Goal: Task Accomplishment & Management: Use online tool/utility

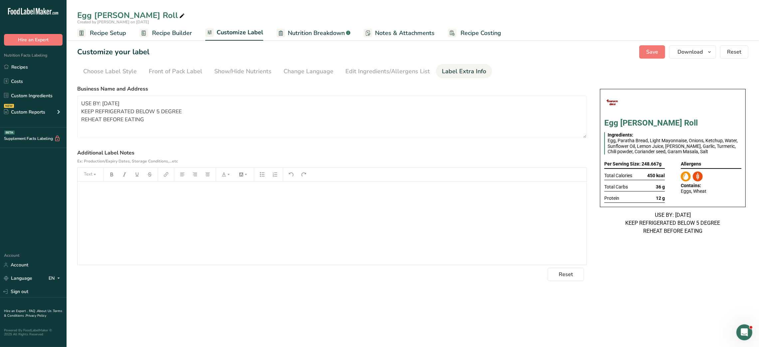
click at [519, 74] on ul "Choose Label Style Front of Pack Label Show/Hide Nutrients Change Language Manu…" at bounding box center [412, 71] width 671 height 14
click at [167, 108] on textarea "USE BY: [DATE] KEEP REFRIGERATED BELOW 5 DEGREE REHEAT BEFORE EATING" at bounding box center [331, 116] width 509 height 43
paste textarea "BREAKFAST Use by - [DATE] Storage - Keep Refrigerated below 5 degree Heating - …"
type textarea "BREAKFAST Use by - [DATE] Storage - Keep Refrigerated below 5 degree Heating - …"
click at [650, 53] on span "Save" at bounding box center [652, 52] width 12 height 8
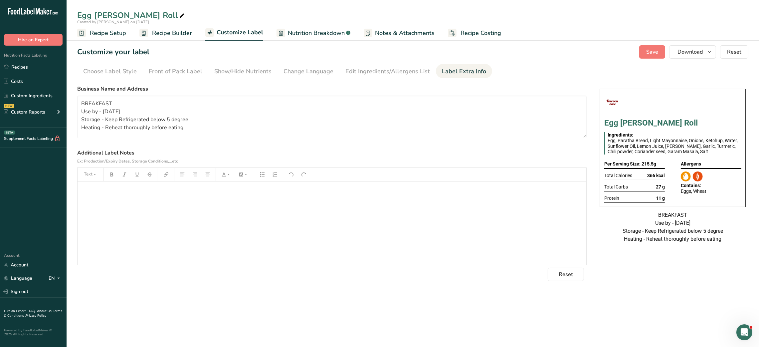
click at [568, 70] on ul "Choose Label Style Front of Pack Label Show/Hide Nutrients Change Language Manu…" at bounding box center [412, 71] width 671 height 14
click at [31, 69] on link "Recipes" at bounding box center [33, 67] width 67 height 13
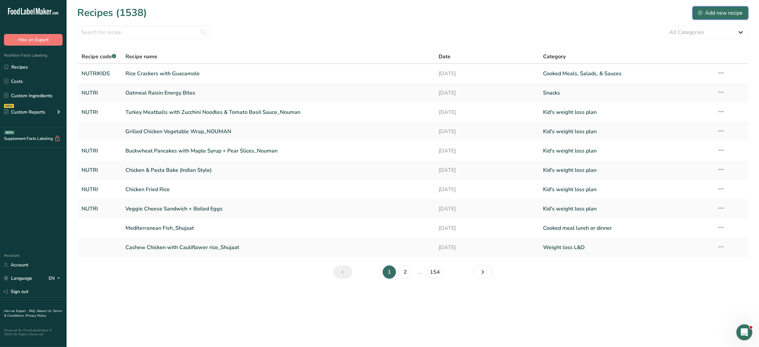
click at [707, 12] on div "Add new recipe" at bounding box center [720, 13] width 45 height 8
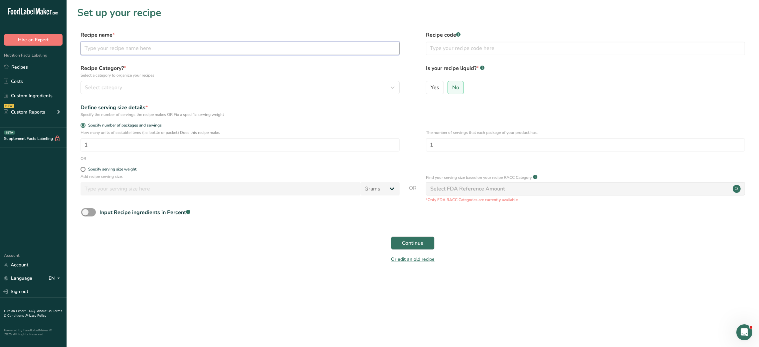
click at [216, 52] on input "text" at bounding box center [239, 48] width 319 height 13
type input "Pizza Sliders"
click at [448, 49] on input "text" at bounding box center [585, 48] width 319 height 13
type input "NUTRI"
click at [363, 87] on div "Select category" at bounding box center [238, 87] width 306 height 8
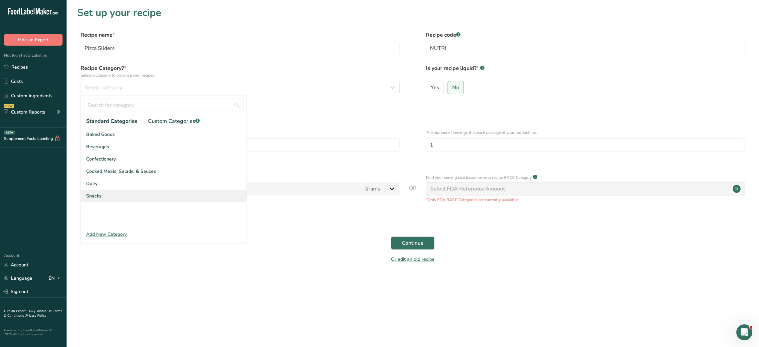
click at [112, 193] on div "Snacks" at bounding box center [164, 196] width 166 height 12
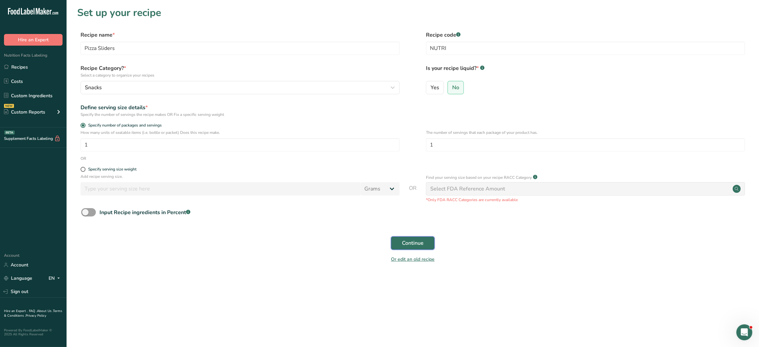
click at [404, 244] on span "Continue" at bounding box center [413, 243] width 22 height 8
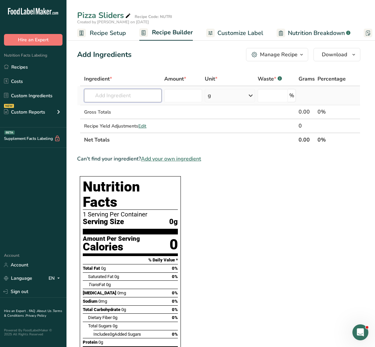
click at [140, 93] on input "text" at bounding box center [122, 95] width 77 height 13
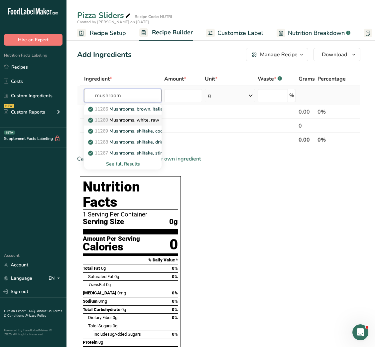
type input "mushroom"
click at [129, 122] on p "11260 Mushrooms, white, raw" at bounding box center [124, 119] width 70 height 7
type input "Mushrooms, white, raw"
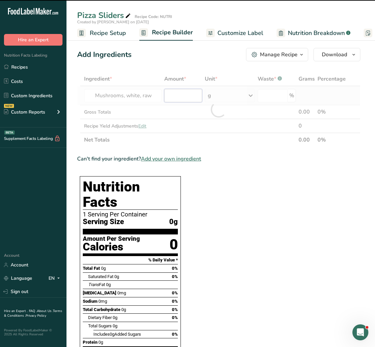
type input "0"
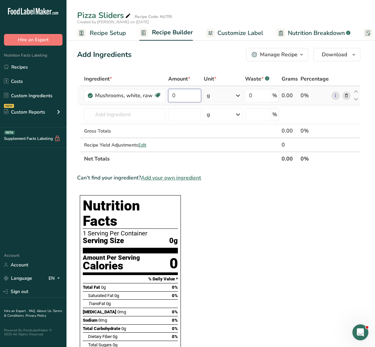
click at [173, 95] on input "0" at bounding box center [184, 95] width 33 height 13
type input "8"
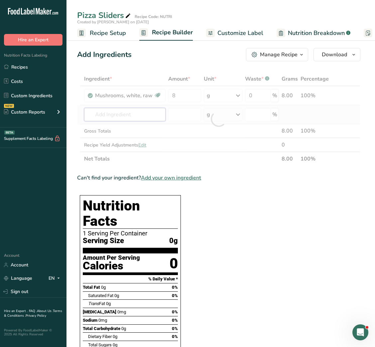
click at [97, 117] on div "Ingredient * Amount * Unit * Waste * .a-a{fill:#347362;}.b-a{fill:#fff;} Grams …" at bounding box center [218, 119] width 283 height 94
type input "g"
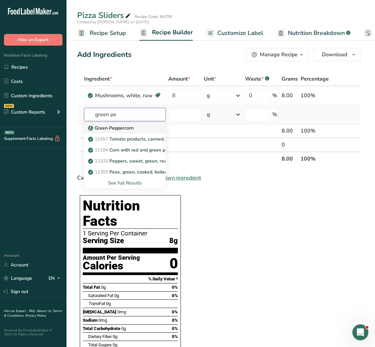
type input "green pe"
click at [127, 130] on p "Green Peppercorn" at bounding box center [111, 127] width 44 height 7
type input "Green Peppercorn"
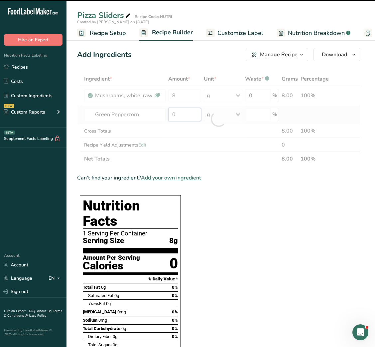
type input "5"
type input "0"
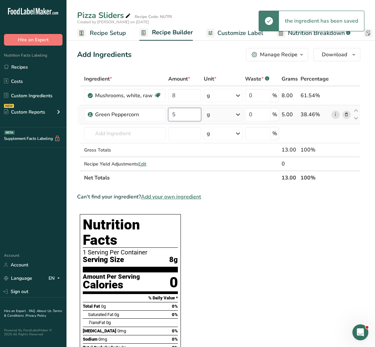
type input "5"
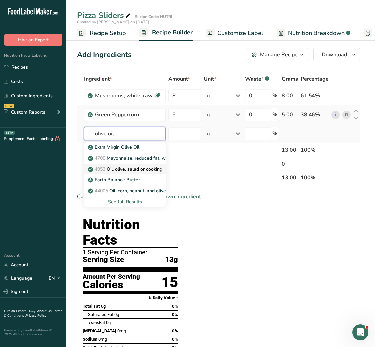
type input "olive oil"
click at [115, 166] on p "4053 Oil, olive, salad or cooking" at bounding box center [125, 168] width 73 height 7
type input "Oil, olive, salad or cooking"
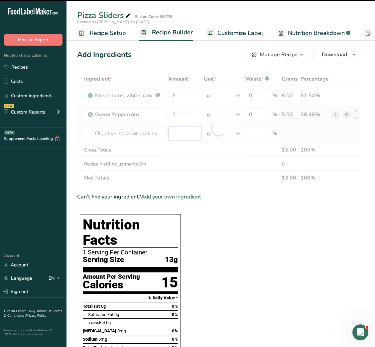
type input "0"
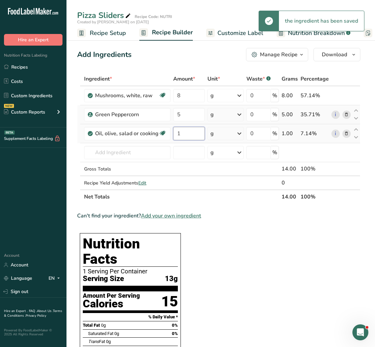
type input "1"
type input "pi"
type input "z"
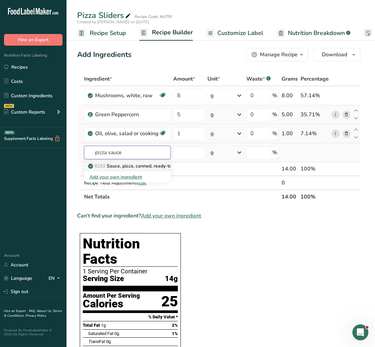
type input "pizza sauce"
click at [138, 163] on p "6152 Sauce, pizza, canned, ready-to-serve" at bounding box center [137, 165] width 96 height 7
type input "Sauce, pizza, canned, ready-to-serve"
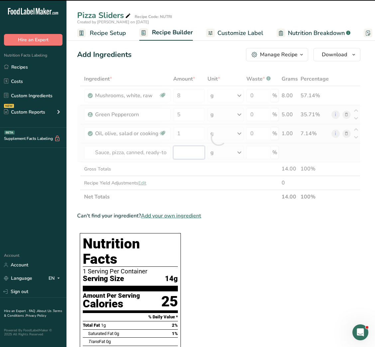
type input "0"
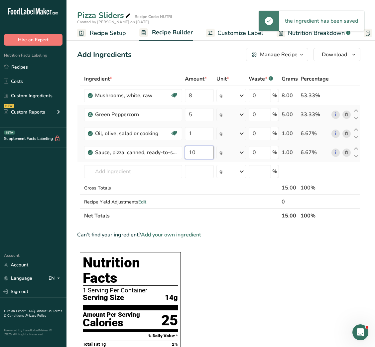
type input "10"
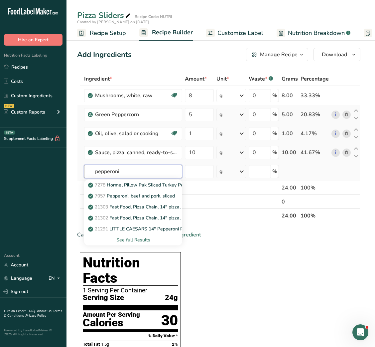
type input "pepperoni"
click at [139, 237] on div "See full Results" at bounding box center [132, 239] width 87 height 7
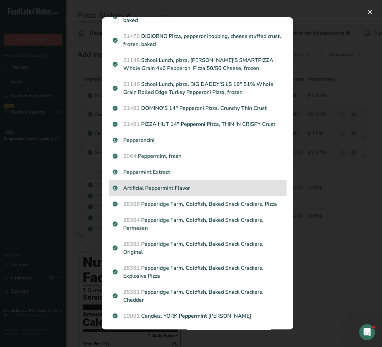
scroll to position [416, 0]
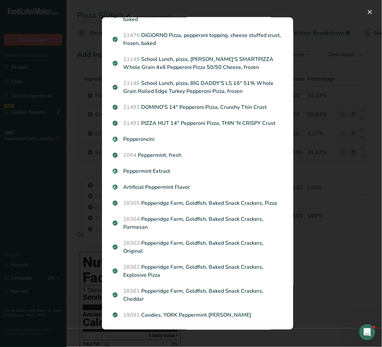
click at [325, 231] on div "Search results modal" at bounding box center [191, 173] width 382 height 347
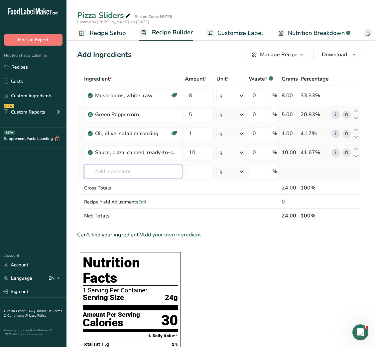
click at [110, 170] on input "text" at bounding box center [133, 171] width 98 height 13
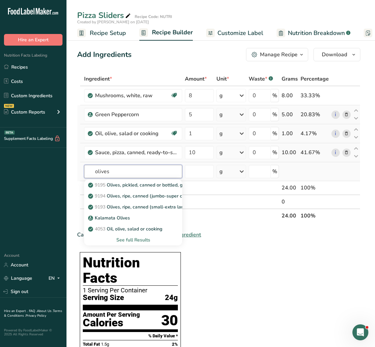
type input "olives"
click at [130, 238] on div "See full Results" at bounding box center [132, 239] width 87 height 7
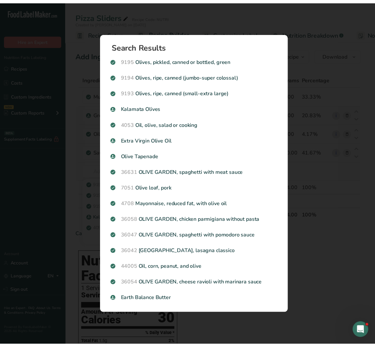
scroll to position [0, 0]
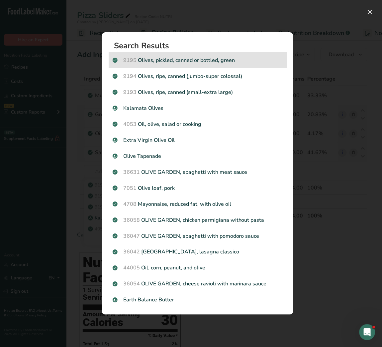
click at [189, 61] on p "9195 Olives, pickled, canned or bottled, green" at bounding box center [198, 60] width 170 height 8
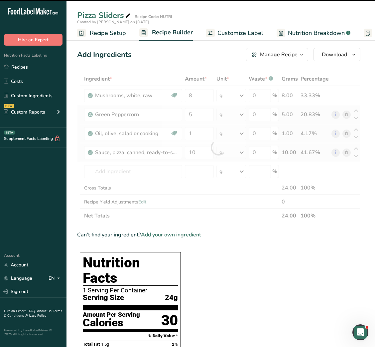
type input "0"
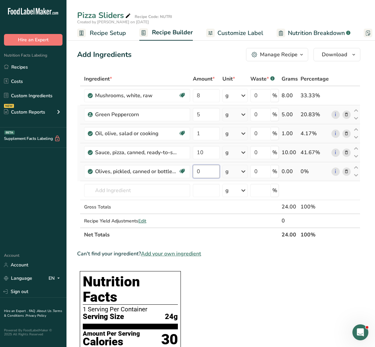
click at [195, 172] on input "0" at bounding box center [206, 171] width 27 height 13
type input "3"
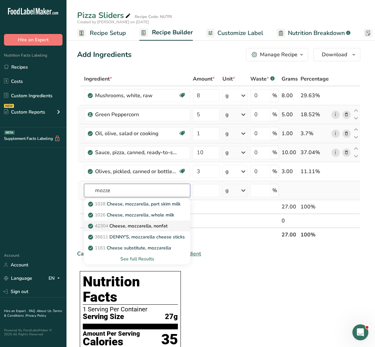
type input "mozze"
click at [150, 222] on p "42304 Cheese, mozzarella, nonfat" at bounding box center [128, 225] width 78 height 7
type input "Cheese, mozzarella, nonfat"
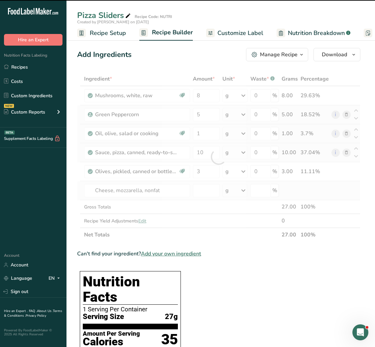
type input "0"
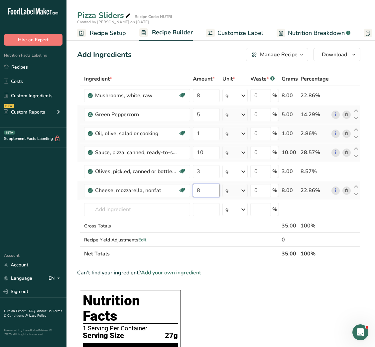
type input "8"
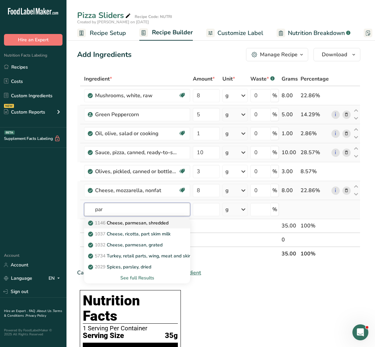
type input "par"
click at [151, 225] on p "1146 Cheese, parmesan, shredded" at bounding box center [128, 222] width 79 height 7
type input "Cheese, parmesan, shredded"
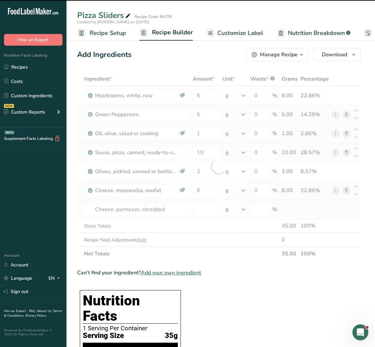
type input "0"
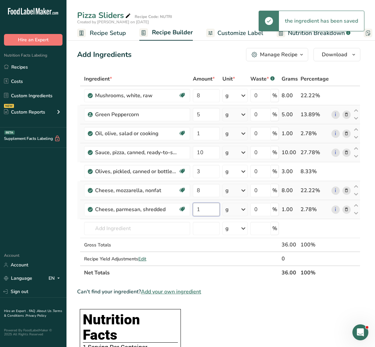
type input "1"
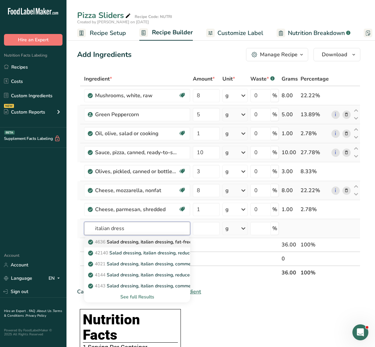
type input "italian dress"
click at [145, 239] on p "4636 Salad dressing, italian dressing, fat-free" at bounding box center [140, 241] width 102 height 7
type input "Salad dressing, italian dressing, fat-free"
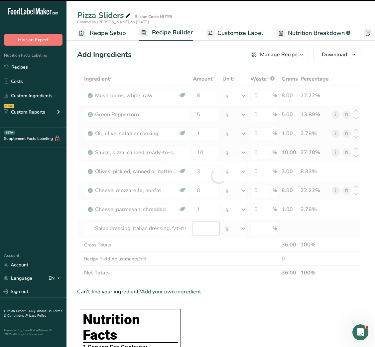
type input "0"
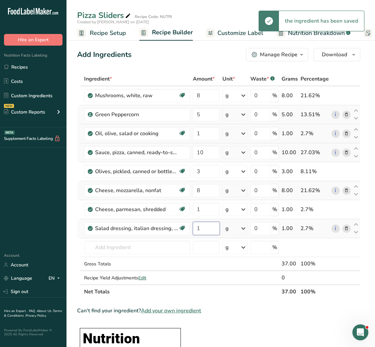
type input "1"
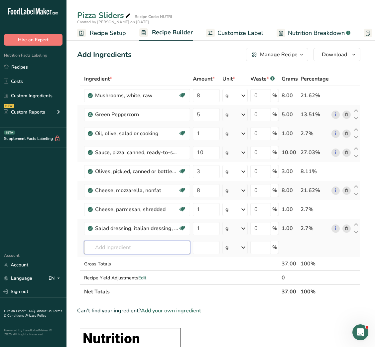
click at [115, 245] on input "text" at bounding box center [137, 246] width 106 height 13
click at [115, 245] on input "hawaiian sweet" at bounding box center [137, 246] width 106 height 13
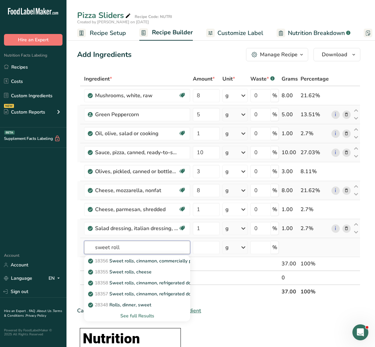
type input "sweet roll"
click at [142, 314] on div "See full Results" at bounding box center [136, 315] width 95 height 7
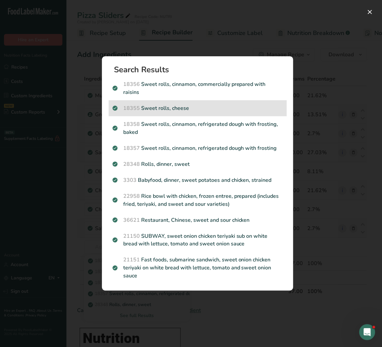
click at [179, 100] on div "18355 Sweet rolls, cheese" at bounding box center [198, 108] width 178 height 16
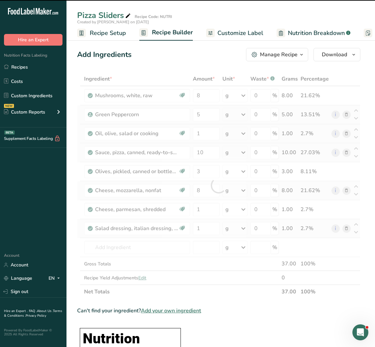
type input "0"
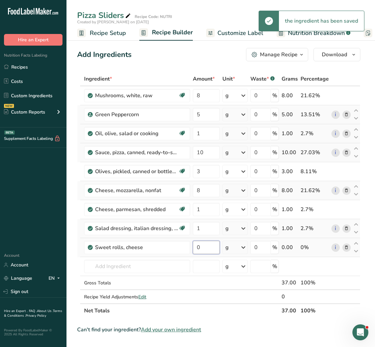
click at [197, 247] on input "0" at bounding box center [206, 246] width 27 height 13
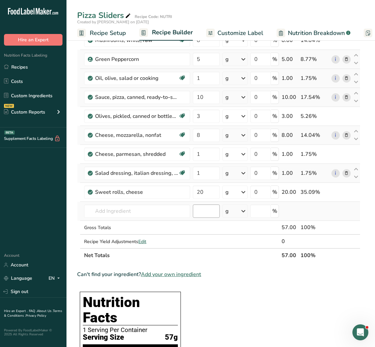
scroll to position [58, 0]
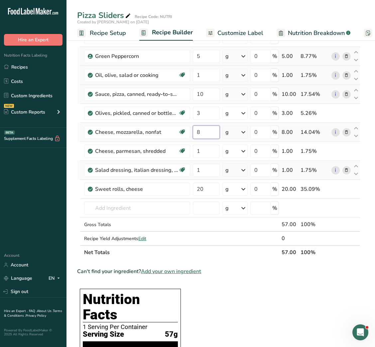
click at [197, 135] on input "8" at bounding box center [206, 131] width 27 height 13
click at [199, 187] on div "Ingredient * Amount * Unit * Waste * .a-a{fill:#347362;}.b-a{fill:#fff;} Grams …" at bounding box center [218, 136] width 283 height 245
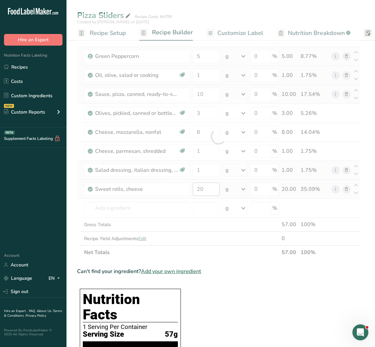
click at [199, 187] on div at bounding box center [218, 136] width 283 height 245
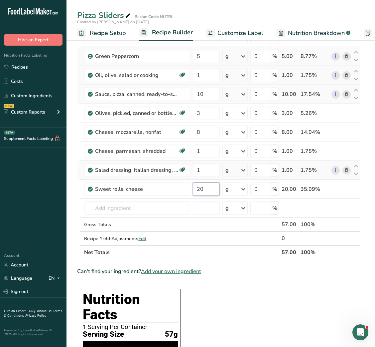
click at [199, 189] on input "20" at bounding box center [206, 188] width 27 height 13
type input "13"
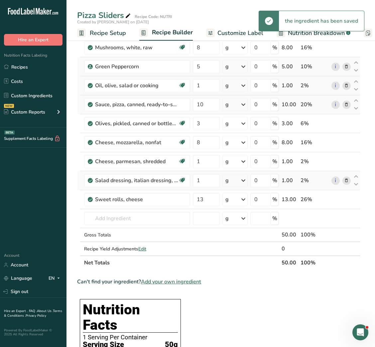
scroll to position [0, 0]
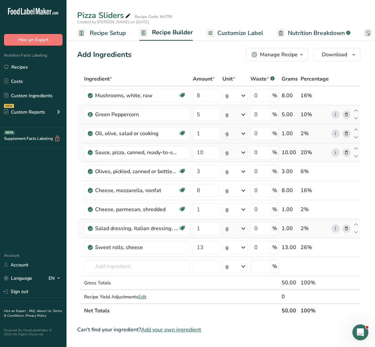
click at [235, 34] on span "Customize Label" at bounding box center [241, 33] width 46 height 9
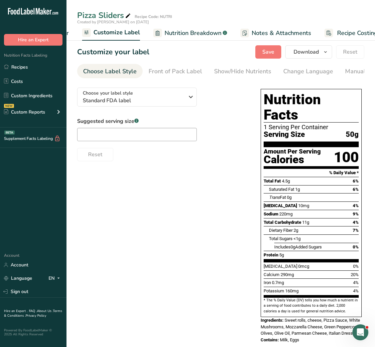
scroll to position [0, 129]
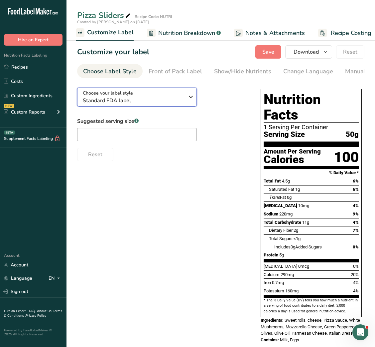
click at [117, 93] on span "Choose your label style" at bounding box center [108, 92] width 50 height 7
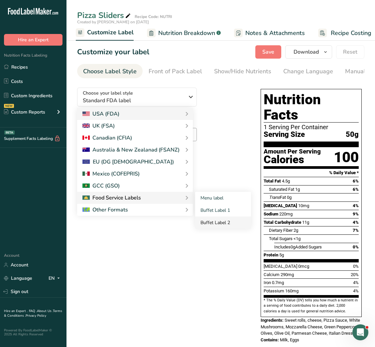
click at [216, 225] on link "Buffet Label 2" at bounding box center [223, 222] width 56 height 12
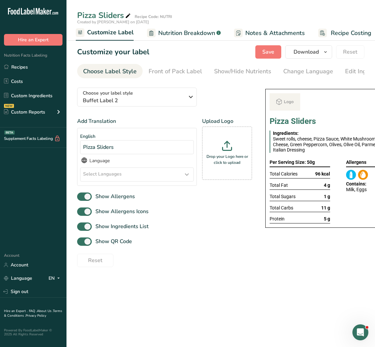
click at [106, 247] on div "Show QR Code" at bounding box center [164, 241] width 175 height 11
click at [96, 245] on span "Show QR Code" at bounding box center [112, 241] width 40 height 8
click at [81, 243] on input "Show QR Code" at bounding box center [79, 241] width 4 height 4
checkbox input "false"
click at [246, 71] on div "Show/Hide Nutrients" at bounding box center [242, 71] width 57 height 9
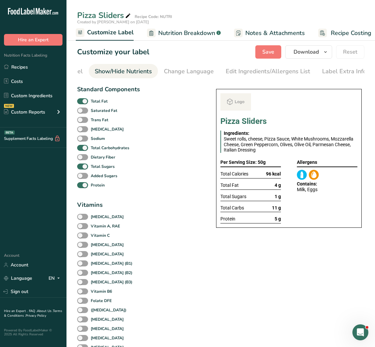
scroll to position [0, 121]
click at [97, 103] on b "Total Fat" at bounding box center [99, 101] width 17 height 6
click at [81, 103] on input "Total Fat" at bounding box center [79, 101] width 4 height 4
checkbox input "false"
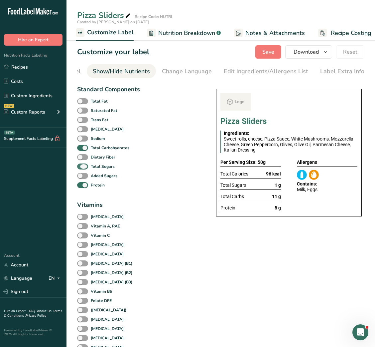
click at [93, 169] on b "Total Sugars" at bounding box center [103, 166] width 24 height 6
click at [81, 168] on input "Total Sugars" at bounding box center [79, 166] width 4 height 4
checkbox input "false"
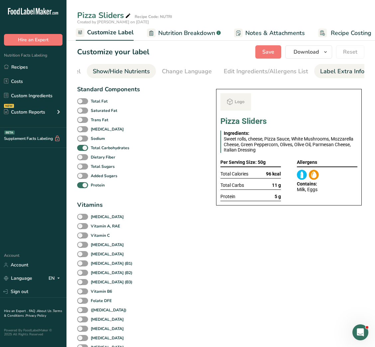
click at [344, 68] on div "Label Extra Info" at bounding box center [342, 71] width 44 height 9
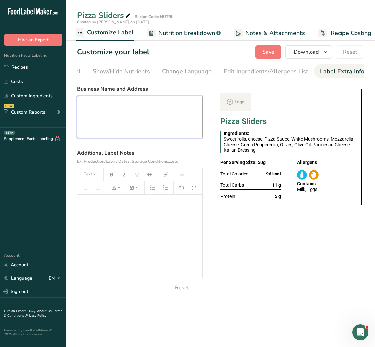
click at [158, 99] on textarea at bounding box center [140, 116] width 126 height 43
paste textarea "give recipe 1 serving (50 grams)"
type textarea "give recipe 1 serving (50 grams)"
click at [163, 121] on textarea at bounding box center [140, 116] width 126 height 43
paste textarea "BREAKFAST Use by - [DATE] Storage - Keep Refrigerated below 5 degree Heating - …"
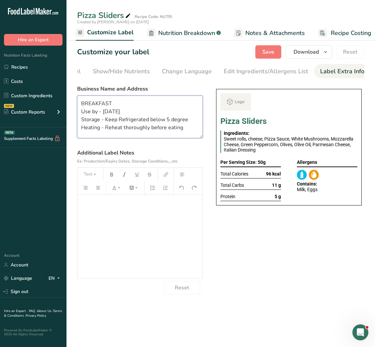
click at [99, 104] on textarea "BREAKFAST Use by - [DATE] Storage - Keep Refrigerated below 5 degree Heating - …" at bounding box center [140, 116] width 126 height 43
type textarea "SNACK Use by - [DATE] Storage - Keep Refrigerated below 5 degree Heating - Rehe…"
click at [268, 53] on span "Save" at bounding box center [268, 52] width 12 height 8
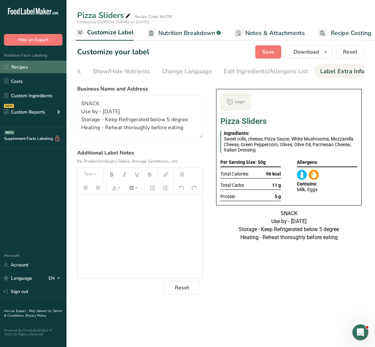
click at [33, 66] on link "Recipes" at bounding box center [33, 67] width 67 height 13
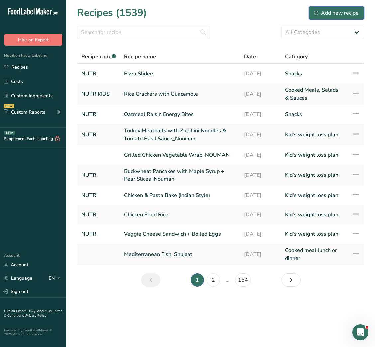
click at [328, 10] on div "Add new recipe" at bounding box center [336, 13] width 45 height 8
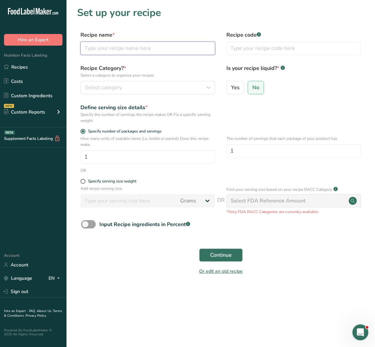
click at [146, 54] on input "text" at bounding box center [147, 48] width 135 height 13
paste input "Crunchy High-Protein Quinoa Bites"
type input "Crunchy High-Protein Quinoa Bites"
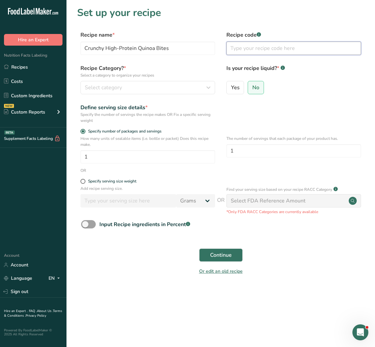
click at [256, 47] on input "text" at bounding box center [293, 48] width 135 height 13
type input "NUTRI"
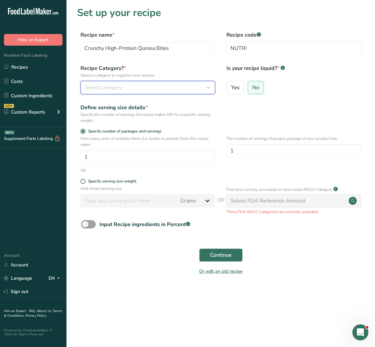
click at [203, 84] on div "Select category" at bounding box center [146, 87] width 122 height 8
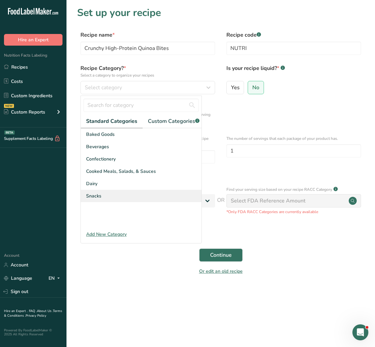
click at [117, 199] on div "Snacks" at bounding box center [141, 196] width 121 height 12
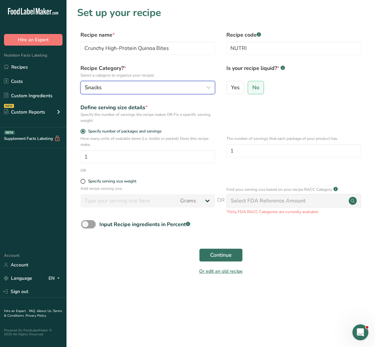
click at [210, 87] on icon "button" at bounding box center [209, 87] width 8 height 12
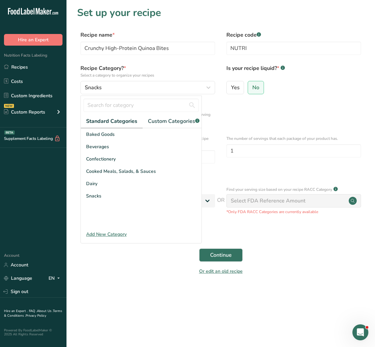
click at [265, 115] on div "Define serving size details * Specify the number of servings the recipe makes O…" at bounding box center [220, 113] width 287 height 20
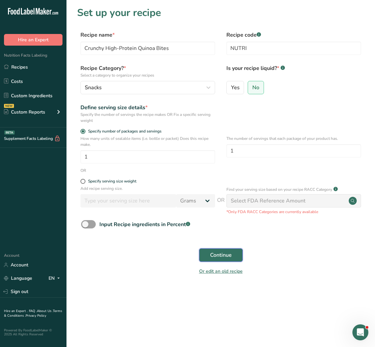
click at [224, 252] on span "Continue" at bounding box center [221, 255] width 22 height 8
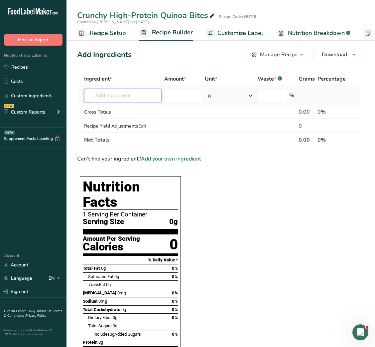
click at [119, 99] on input "text" at bounding box center [122, 95] width 77 height 13
click at [103, 94] on input "puffed quinoa" at bounding box center [122, 95] width 77 height 13
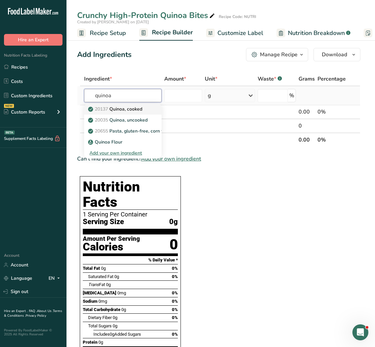
type input "quinoa"
click at [131, 110] on p "20137 Quinoa, cooked" at bounding box center [115, 108] width 53 height 7
type input "Quinoa, cooked"
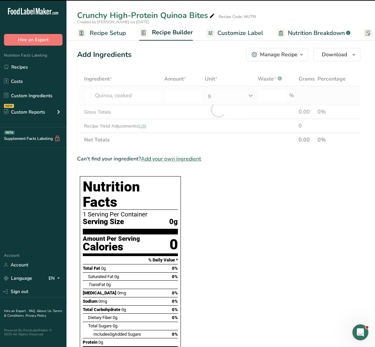
type input "0"
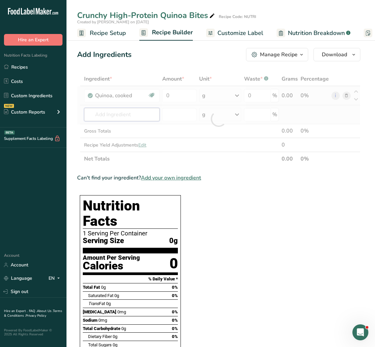
click at [129, 114] on div "Ingredient * Amount * Unit * Waste * .a-a{fill:#347362;}.b-a{fill:#fff;} Grams …" at bounding box center [218, 119] width 283 height 94
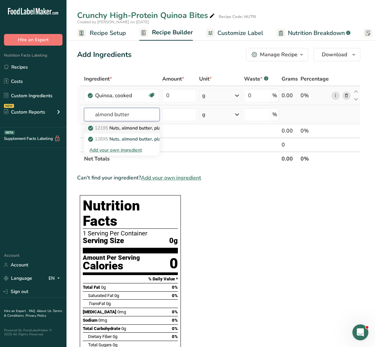
type input "almond butter"
click at [131, 127] on p "12195 Nuts, almond butter, plain, without salt added" at bounding box center [148, 127] width 118 height 7
type input "Nuts, almond butter, plain, without salt added"
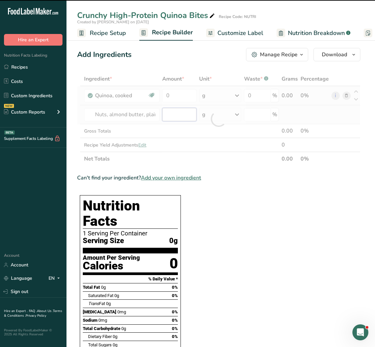
type input "0"
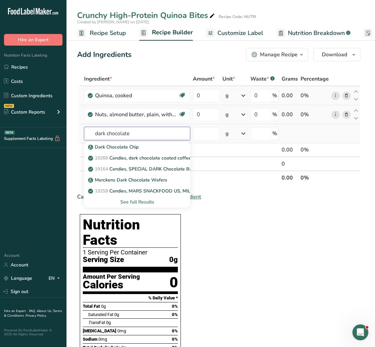
type input "dark chocolate"
click at [130, 202] on div "See full Results" at bounding box center [136, 201] width 95 height 7
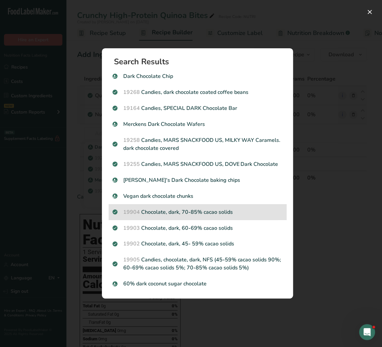
click at [197, 215] on p "19904 Chocolate, dark, 70-85% cacao solids" at bounding box center [198, 212] width 170 height 8
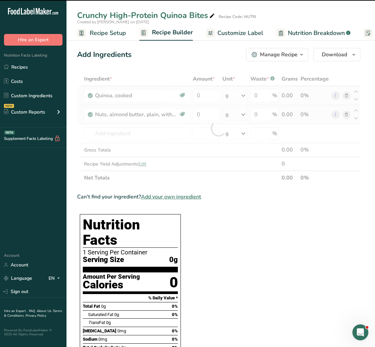
type input "0"
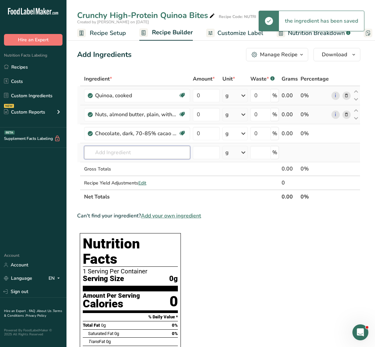
click at [123, 155] on input "text" at bounding box center [137, 152] width 106 height 13
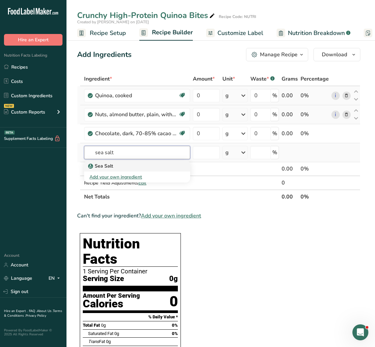
type input "sea salt"
click at [129, 149] on input "text" at bounding box center [137, 152] width 106 height 13
type input "sea salt"
click at [116, 164] on div "Sea Salt" at bounding box center [131, 165] width 85 height 7
type input "Sea Salt"
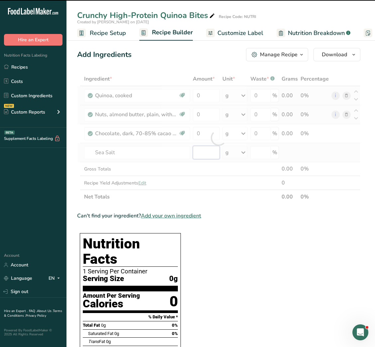
type input "0"
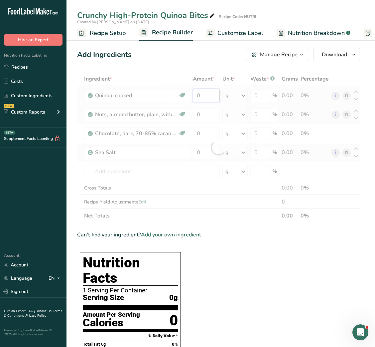
click at [195, 98] on div "Ingredient * Amount * Unit * Waste * .a-a{fill:#347362;}.b-a{fill:#fff;} Grams …" at bounding box center [218, 147] width 283 height 151
click at [195, 98] on div at bounding box center [218, 147] width 283 height 151
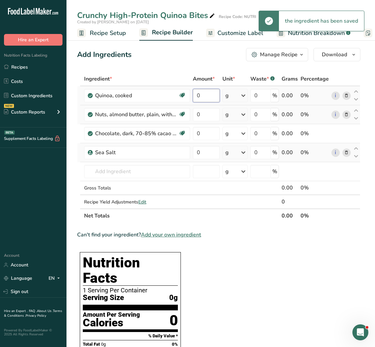
click at [199, 96] on input "0" at bounding box center [206, 95] width 27 height 13
type input "9"
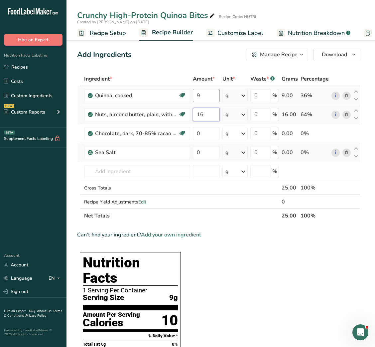
type input "16"
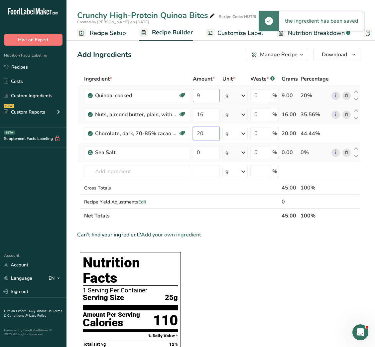
type input "20"
click at [199, 154] on input "0" at bounding box center [206, 152] width 27 height 13
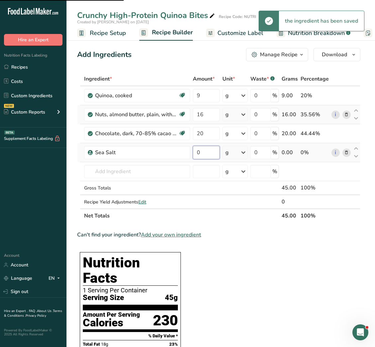
click at [199, 154] on input "0" at bounding box center [206, 152] width 27 height 13
type input "0.2"
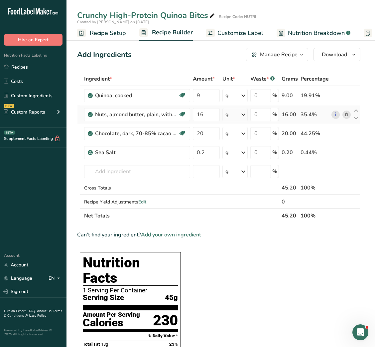
click at [114, 33] on span "Recipe Setup" at bounding box center [108, 33] width 36 height 9
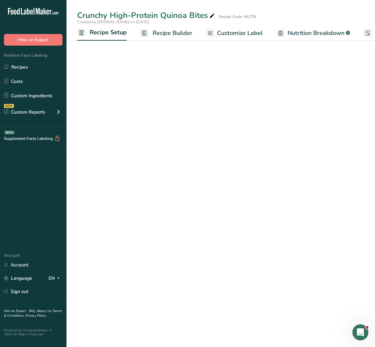
scroll to position [0, 2]
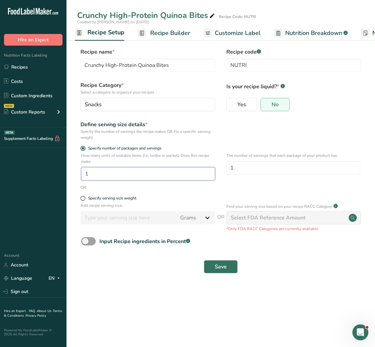
click at [85, 177] on input "1" at bounding box center [148, 173] width 134 height 13
type input "3"
click at [226, 270] on span "Save" at bounding box center [221, 266] width 12 height 8
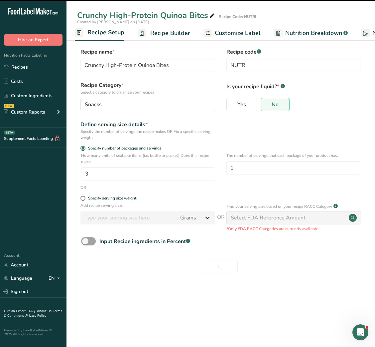
click at [166, 37] on span "Recipe Builder" at bounding box center [170, 33] width 40 height 9
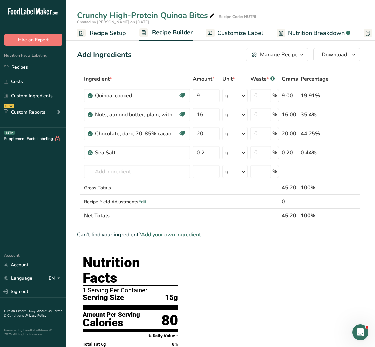
click at [108, 34] on span "Recipe Setup" at bounding box center [108, 33] width 36 height 9
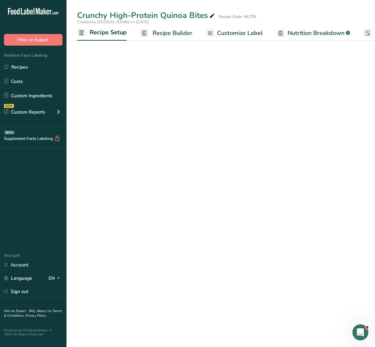
scroll to position [0, 2]
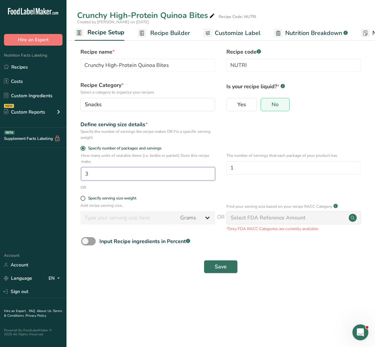
click at [83, 175] on input "3" at bounding box center [148, 173] width 134 height 13
type input "2"
click at [214, 263] on button "Save" at bounding box center [221, 266] width 34 height 13
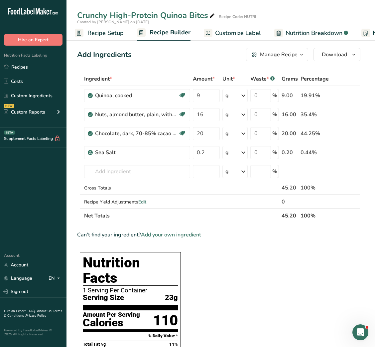
click at [225, 29] on span "Customize Label" at bounding box center [238, 33] width 46 height 9
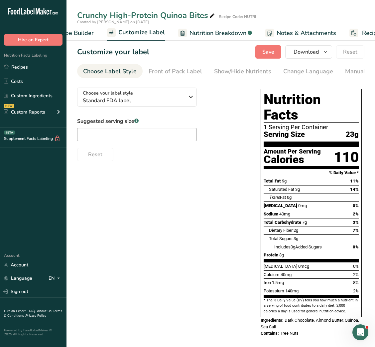
scroll to position [0, 129]
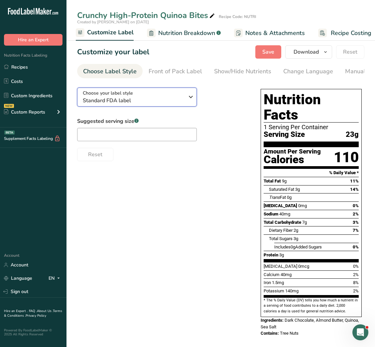
click at [111, 98] on span "Standard FDA label" at bounding box center [133, 100] width 101 height 8
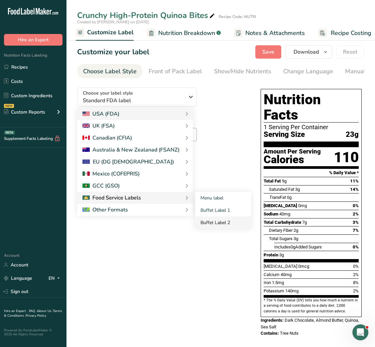
click at [217, 220] on link "Buffet Label 2" at bounding box center [223, 222] width 56 height 12
checkbox input "false"
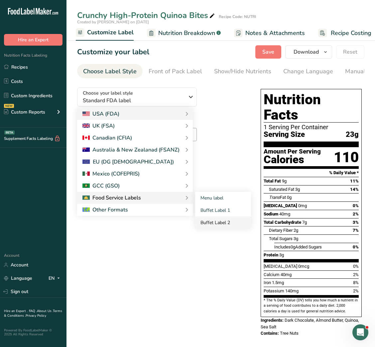
checkbox input "false"
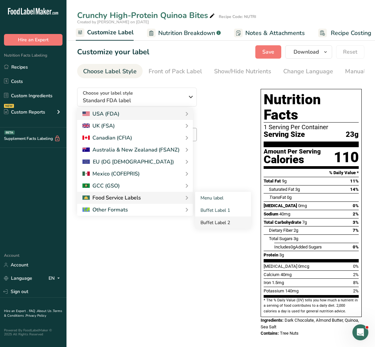
checkbox input "false"
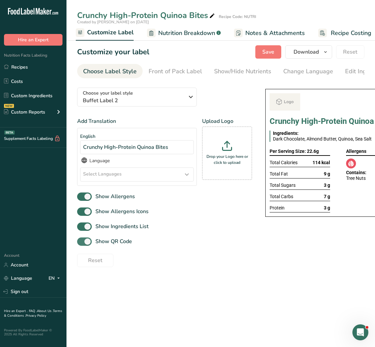
click at [124, 244] on span "Show QR Code" at bounding box center [112, 241] width 40 height 8
click at [81, 243] on input "Show QR Code" at bounding box center [79, 241] width 4 height 4
checkbox input "false"
click at [239, 73] on div "Show/Hide Nutrients" at bounding box center [242, 71] width 57 height 9
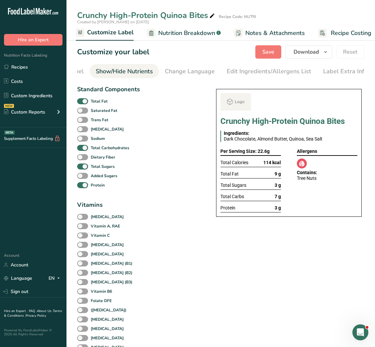
scroll to position [0, 121]
click at [98, 99] on b "Total Fat" at bounding box center [99, 101] width 17 height 6
click at [81, 99] on input "Total Fat" at bounding box center [79, 101] width 4 height 4
checkbox input "false"
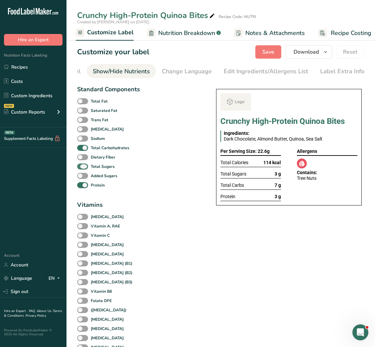
click at [96, 169] on b "Total Sugars" at bounding box center [103, 166] width 24 height 6
click at [81, 168] on input "Total Sugars" at bounding box center [79, 166] width 4 height 4
checkbox input "false"
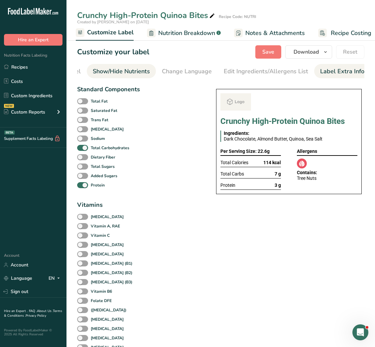
click at [338, 71] on div "Label Extra Info" at bounding box center [342, 71] width 44 height 9
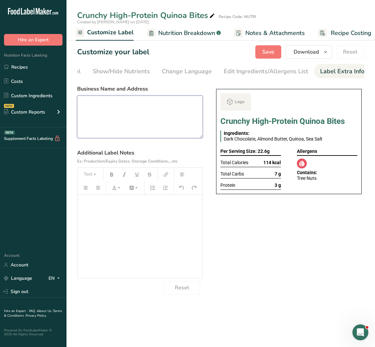
click at [145, 116] on textarea at bounding box center [140, 116] width 126 height 43
paste textarea "Ingredients 3¾ cups unsweetened puffed quinoa ½ cup plus 2 tablespoons smooth a…"
type textarea "Ingredients 3¾ cups unsweetened puffed quinoa ½ cup plus 2 tablespoons smooth a…"
click at [147, 135] on textarea at bounding box center [140, 116] width 126 height 43
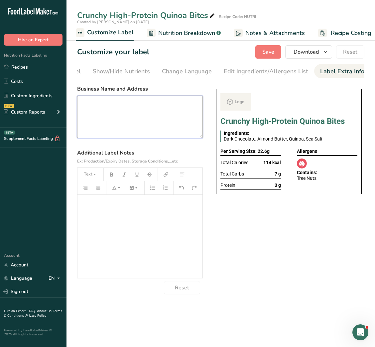
paste textarea "BREAKFAST Use by - [DATE] Storage - Keep Refrigerated below 5 degree Heating - …"
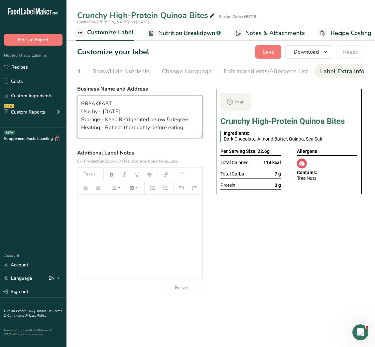
click at [100, 98] on textarea "BREAKFAST Use by - [DATE] Storage - Keep Refrigerated below 5 degree Heating - …" at bounding box center [140, 116] width 126 height 43
click at [146, 126] on textarea "SNACK Use by - [DATE] Storage - Keep Refrigerated below 5 degree Heating - Rehe…" at bounding box center [140, 116] width 126 height 43
click at [143, 129] on textarea "SNACK Use by - [DATE] Storage - Keep Refrigerated below 5 degree Heating - Rehe…" at bounding box center [140, 116] width 126 height 43
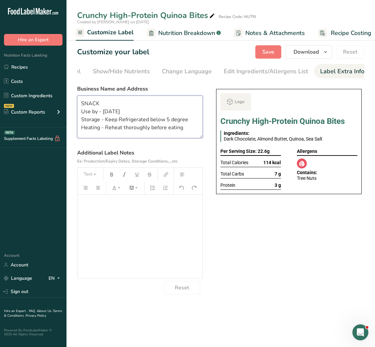
click at [143, 129] on textarea "SNACK Use by - [DATE] Storage - Keep Refrigerated below 5 degree Heating - Rehe…" at bounding box center [140, 116] width 126 height 43
click at [159, 125] on textarea "SNACK Use by - [DATE] Storage - Keep Refrigerated below 5 degree" at bounding box center [140, 116] width 126 height 43
drag, startPoint x: 103, startPoint y: 120, endPoint x: 210, endPoint y: 120, distance: 107.4
click at [210, 120] on div "Choose your label style Buffet Label 2 USA (FDA) Standard FDA label Tabular FDA…" at bounding box center [220, 188] width 287 height 212
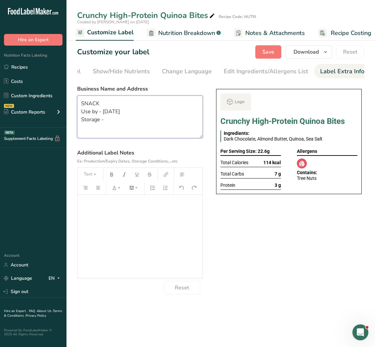
click at [119, 124] on textarea "SNACK Use by - [DATE] Storage -" at bounding box center [140, 116] width 126 height 43
paste textarea "Store in an airtight container in a cool, dry place."
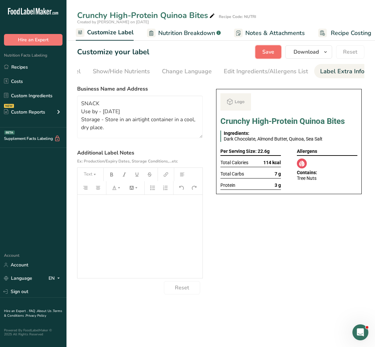
click at [268, 56] on button "Save" at bounding box center [268, 51] width 26 height 13
type textarea "SNACK Use by - [DATE] Storage - Store in an airtight container in a cool, dry p…"
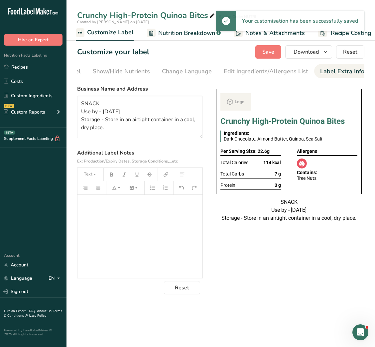
click at [297, 253] on div "Choose your label style Buffet Label 2 USA (FDA) Standard FDA label Tabular FDA…" at bounding box center [220, 188] width 287 height 212
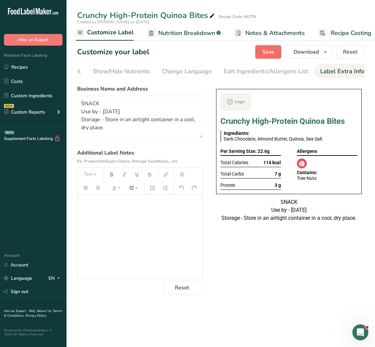
click at [268, 53] on span "Save" at bounding box center [268, 52] width 12 height 8
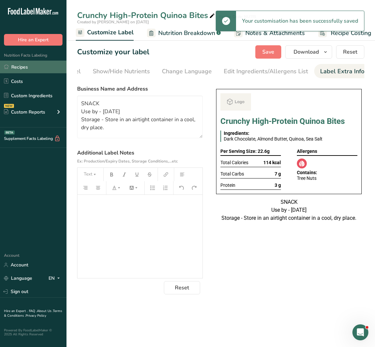
click at [34, 64] on link "Recipes" at bounding box center [33, 67] width 67 height 13
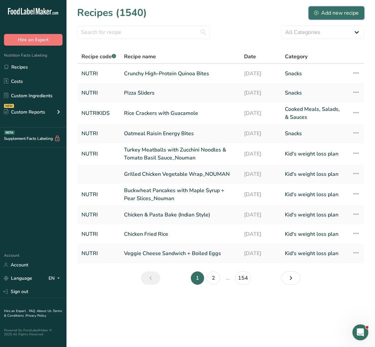
click at [318, 11] on icon at bounding box center [316, 13] width 4 height 4
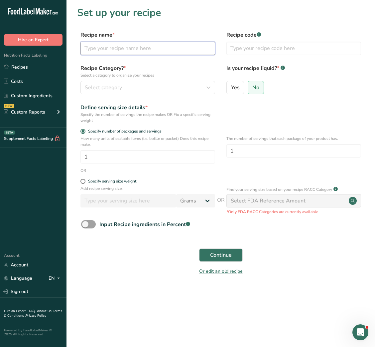
click at [195, 47] on input "text" at bounding box center [147, 48] width 135 height 13
paste input "Chickpea [PERSON_NAME] + [PERSON_NAME] + Cucumber Salad"
type input "Chickpea [PERSON_NAME] + [PERSON_NAME] + Cucumber Salad"
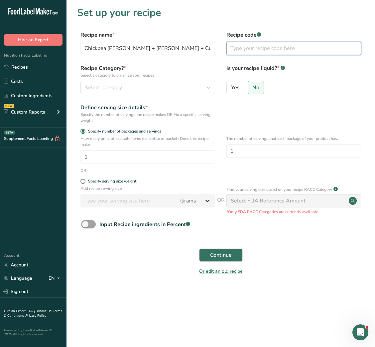
click at [271, 51] on input "text" at bounding box center [293, 48] width 135 height 13
type input "NUTRI"
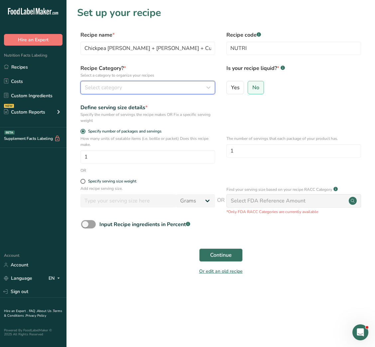
click at [202, 82] on button "Select category" at bounding box center [147, 87] width 135 height 13
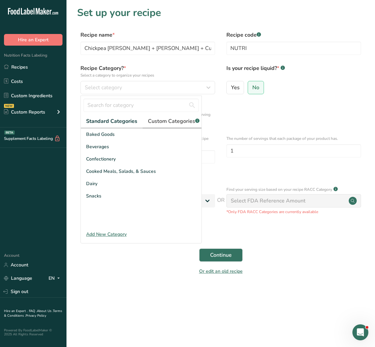
click at [173, 120] on span "Custom Categories .a-a{fill:#347362;}.b-a{fill:#fff;}" at bounding box center [174, 121] width 52 height 8
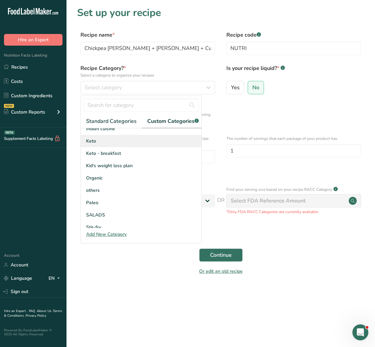
scroll to position [83, 0]
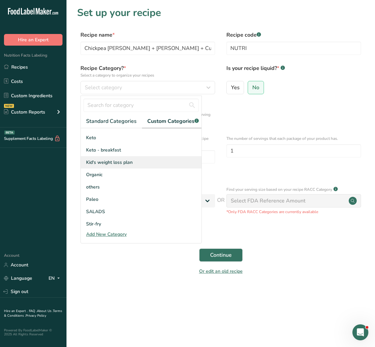
click at [122, 166] on span "Kid's weight loss plan" at bounding box center [109, 162] width 47 height 7
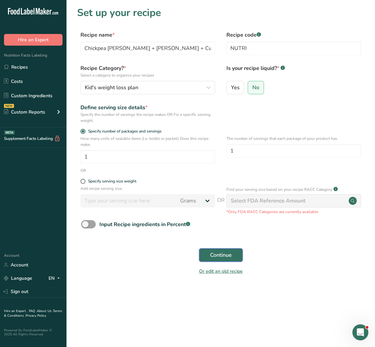
click at [214, 257] on span "Continue" at bounding box center [221, 255] width 22 height 8
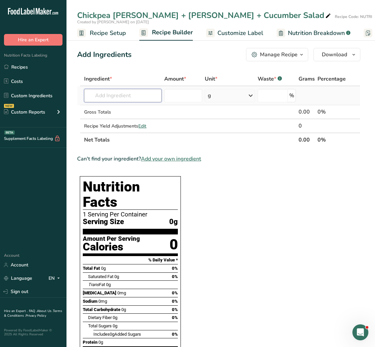
click at [120, 96] on input "text" at bounding box center [122, 95] width 77 height 13
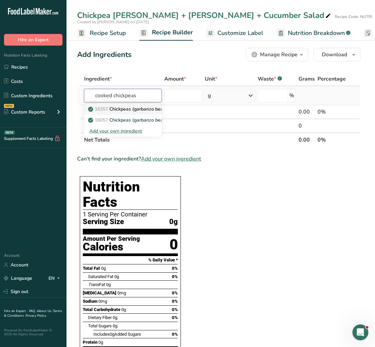
type input "cooked chickpeas"
click at [124, 105] on p "16357 Chickpeas (garbanzo beans, bengal gram), mature seeds, cooked, boiled, wi…" at bounding box center [186, 108] width 195 height 7
type input "Chickpeas (garbanzo beans, bengal gram), mature seeds, cooked, boiled, with salt"
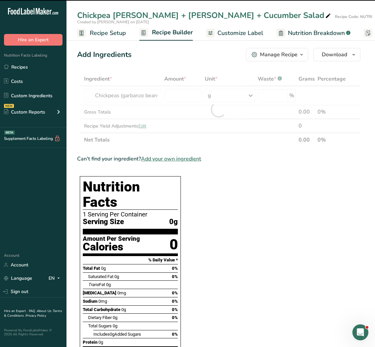
type input "0"
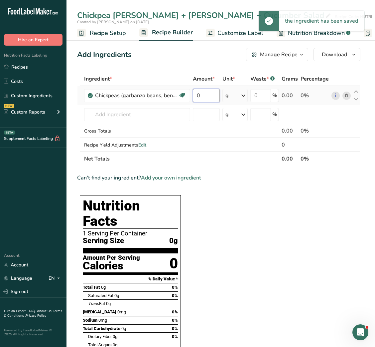
click at [197, 95] on input "0" at bounding box center [206, 95] width 27 height 13
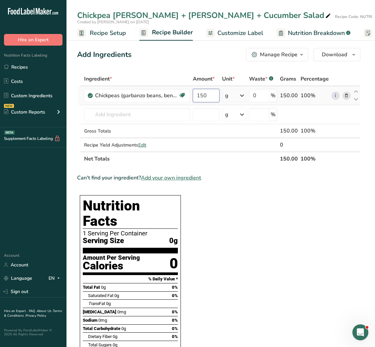
type input "150"
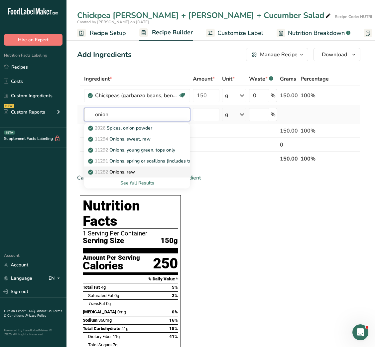
type input "onion"
click at [122, 171] on p "11282 Onions, raw" at bounding box center [112, 171] width 46 height 7
type input "Onions, raw"
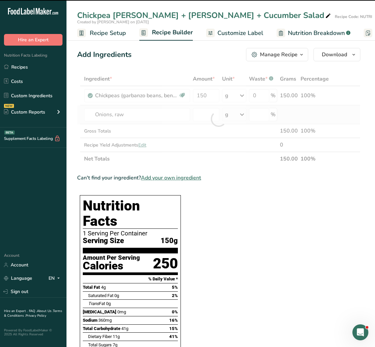
type input "0"
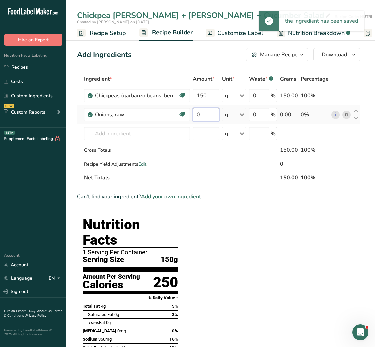
click at [197, 114] on input "0" at bounding box center [206, 114] width 26 height 13
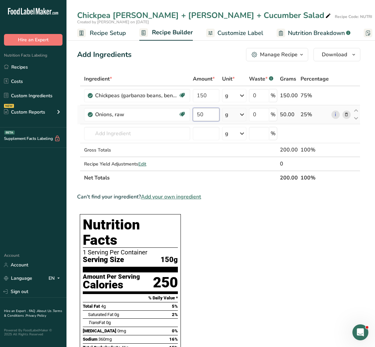
type input "50"
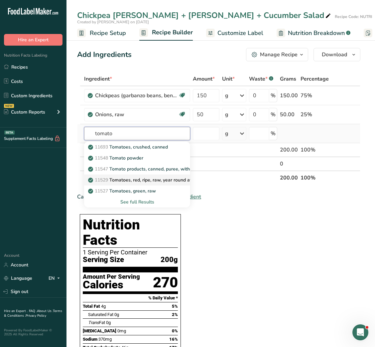
type input "tomato"
click at [137, 177] on p "11529 Tomatoes, red, ripe, raw, year round average" at bounding box center [146, 179] width 115 height 7
type input "Tomatoes, red, ripe, raw, year round average"
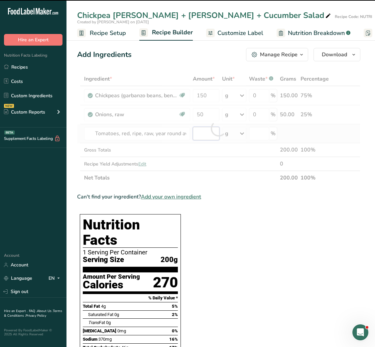
type input "0"
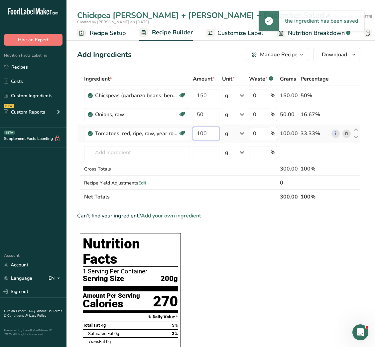
type input "100"
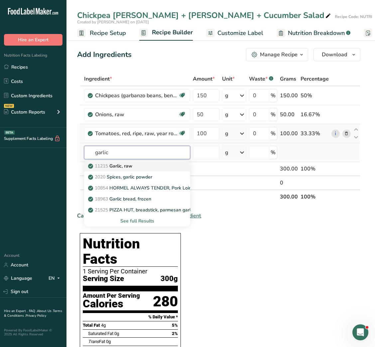
type input "garlic"
click at [136, 166] on div "11215 Garlic, raw" at bounding box center [131, 165] width 85 height 7
type input "Garlic, raw"
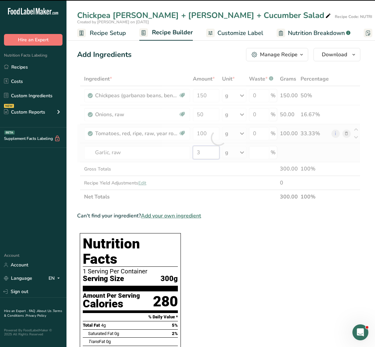
type input "3"
type input "0"
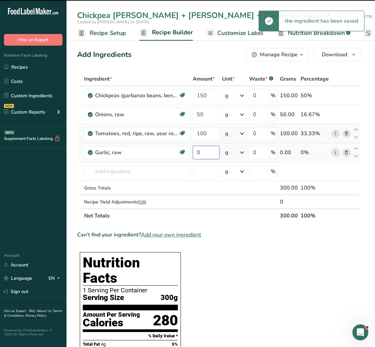
click at [199, 152] on input "0" at bounding box center [206, 152] width 26 height 13
type input "3"
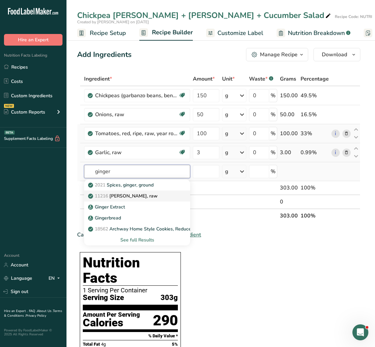
type input "ginger"
click at [142, 193] on p "11216 [PERSON_NAME], raw" at bounding box center [123, 195] width 68 height 7
type input "[PERSON_NAME], raw"
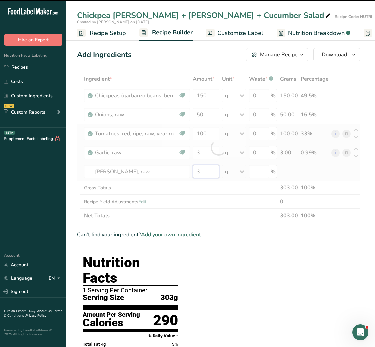
type input "0"
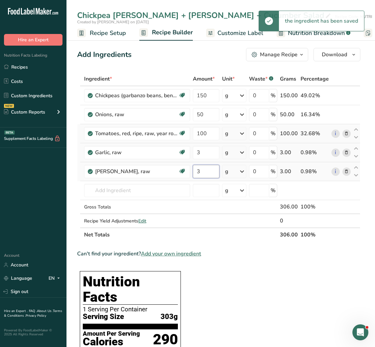
type input "3"
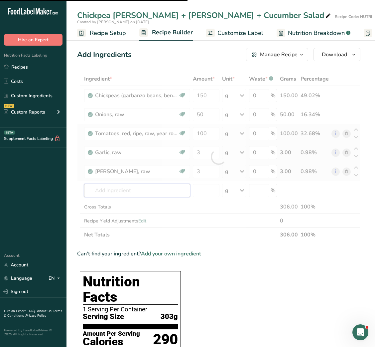
type input "o"
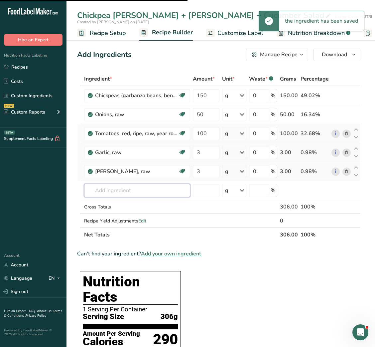
type input "l"
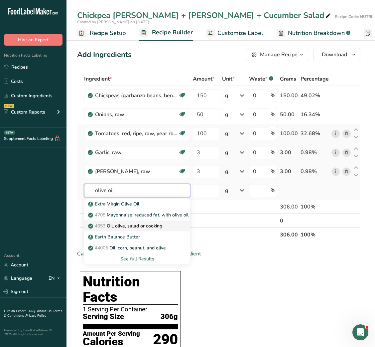
type input "olive oil"
click at [133, 226] on p "4053 Oil, olive, salad or cooking" at bounding box center [125, 225] width 73 height 7
type input "Oil, olive, salad or cooking"
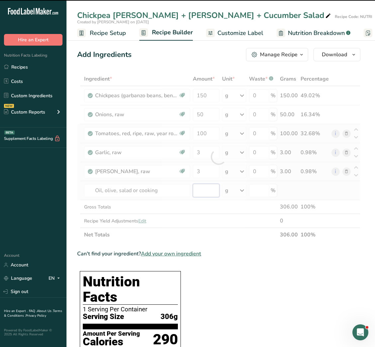
type input "0"
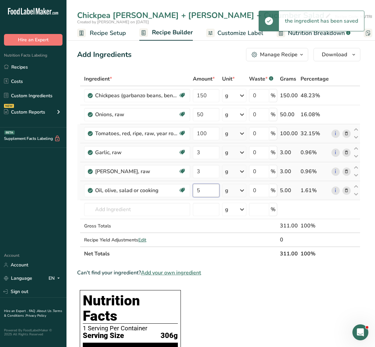
type input "5"
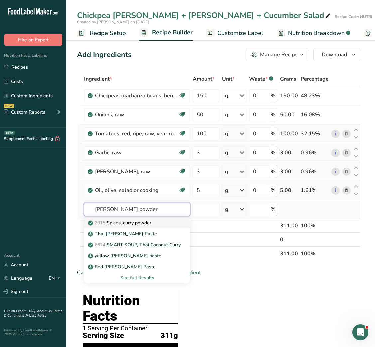
type input "[PERSON_NAME] powder"
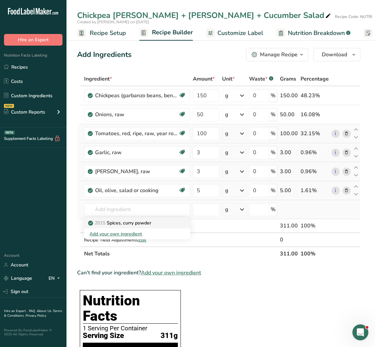
click at [132, 226] on link "2015 Spices, curry powder" at bounding box center [137, 222] width 106 height 11
type input "Spices, curry powder"
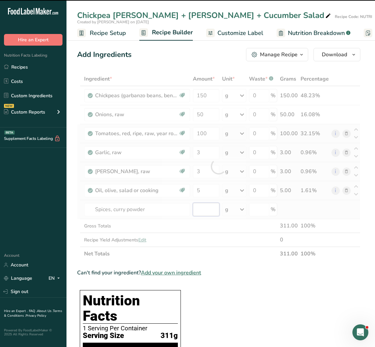
type input "0"
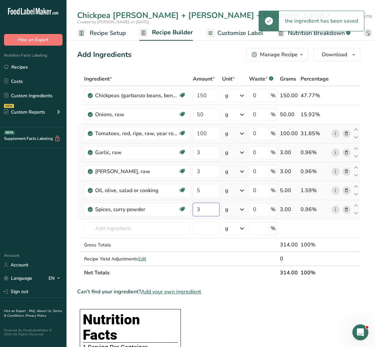
type input "3"
type input "t"
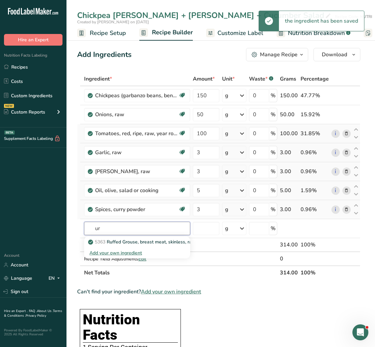
type input "u"
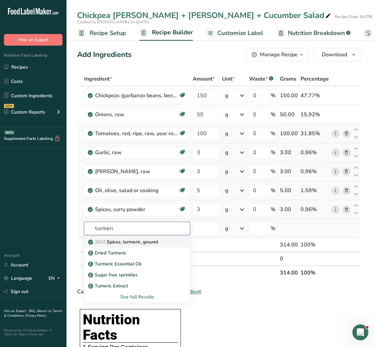
type input "turmeri"
click at [132, 239] on p "2043 Spices, turmeric, ground" at bounding box center [123, 241] width 69 height 7
type input "Spices, turmeric, ground"
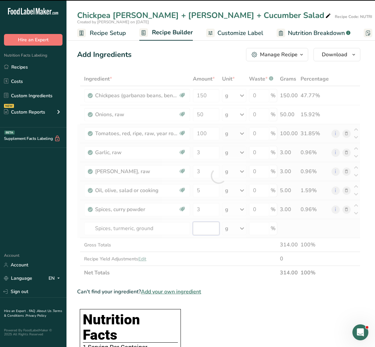
type input "0"
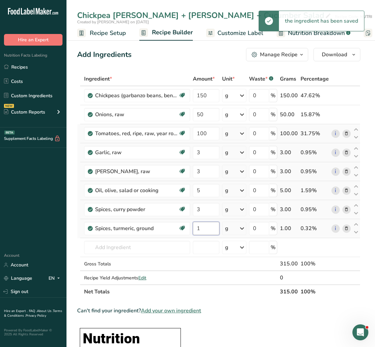
type input "1"
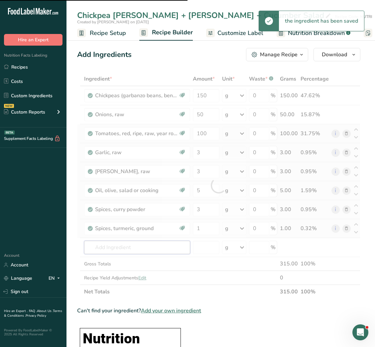
type input "c"
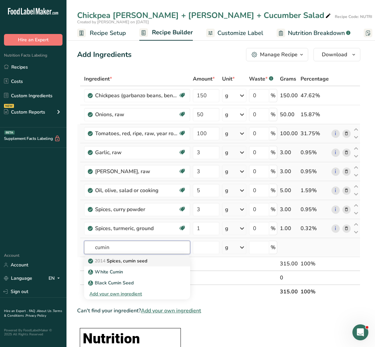
type input "cumin"
click at [125, 265] on link "2014 Spices, cumin seed" at bounding box center [137, 260] width 106 height 11
type input "Spices, cumin seed"
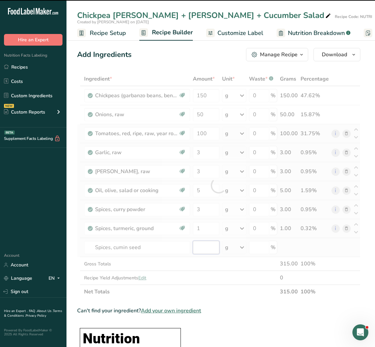
type input "0"
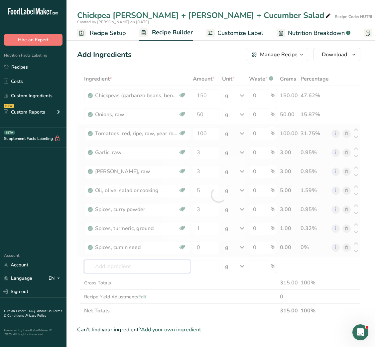
click at [125, 265] on div "Ingredient * Amount * Unit * Waste * .a-a{fill:#347362;}.b-a{fill:#fff;} Grams …" at bounding box center [218, 194] width 283 height 245
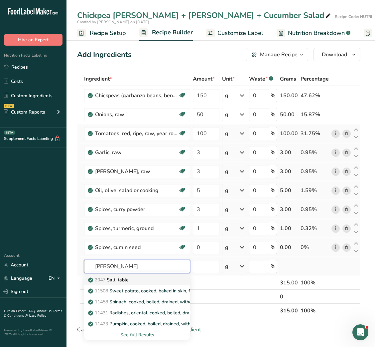
type input "[PERSON_NAME]"
click at [122, 276] on p "2047 Salt, table" at bounding box center [108, 279] width 39 height 7
type input "Salt, table"
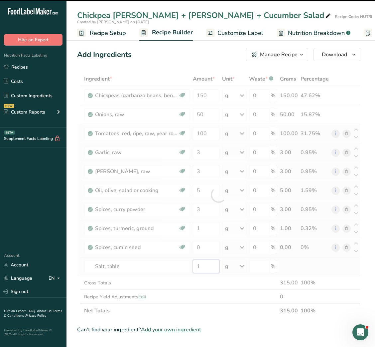
type input "0"
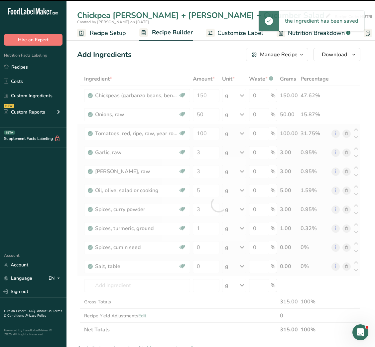
type input "0"
click at [198, 262] on div at bounding box center [218, 204] width 283 height 264
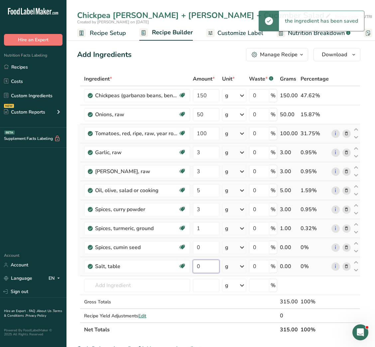
click at [196, 267] on input "0" at bounding box center [206, 265] width 26 height 13
type input "1"
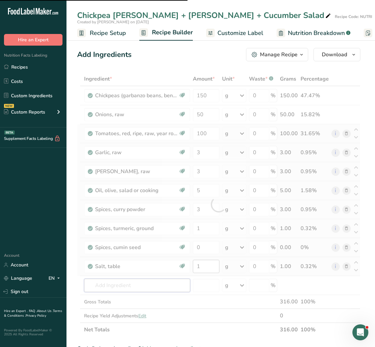
type input "w"
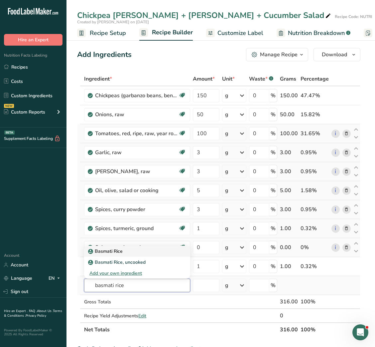
type input "basmati rice"
click at [148, 249] on div "Basmati Rice" at bounding box center [131, 250] width 85 height 7
type input "Basmati Rice"
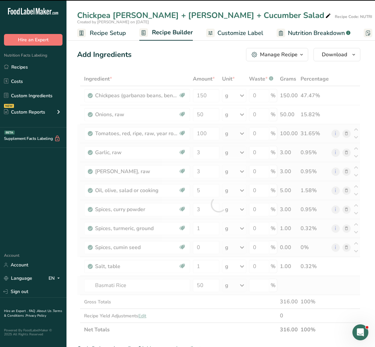
type input "0"
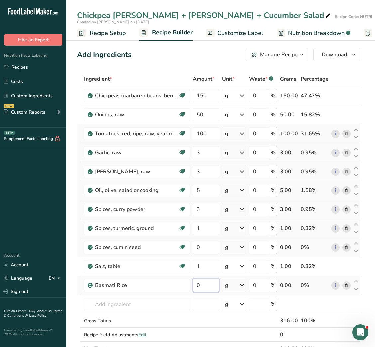
click at [197, 279] on input "0" at bounding box center [206, 284] width 26 height 13
type input "50"
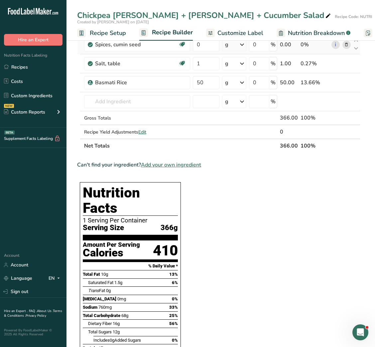
scroll to position [234, 0]
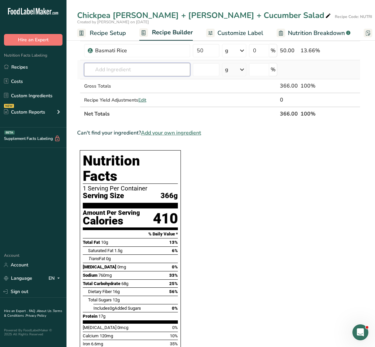
click at [129, 68] on input "text" at bounding box center [137, 69] width 106 height 13
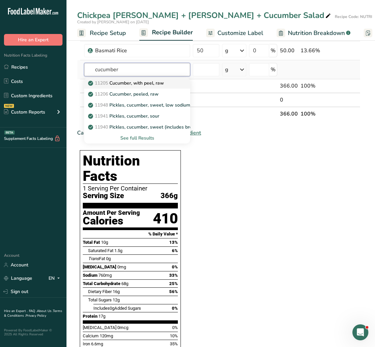
type input "cucumber"
click at [141, 84] on p "11205 Cucumber, with peel, raw" at bounding box center [126, 82] width 74 height 7
type input "Cucumber, with peel, raw"
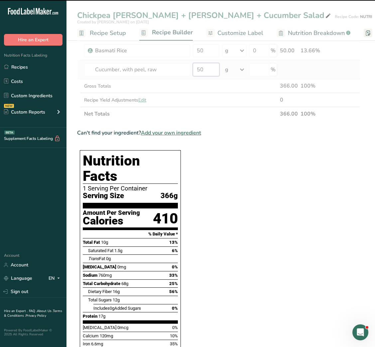
type input "50"
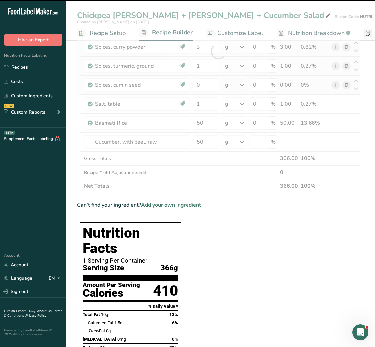
scroll to position [154, 0]
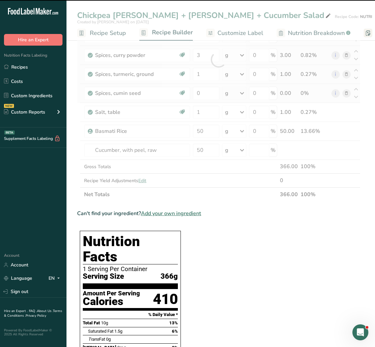
type input "0"
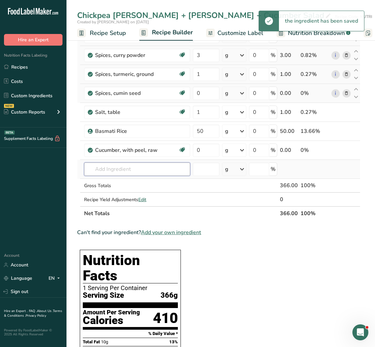
click at [123, 168] on input "text" at bounding box center [137, 168] width 106 height 13
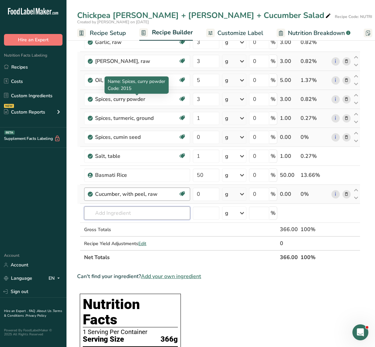
scroll to position [111, 0]
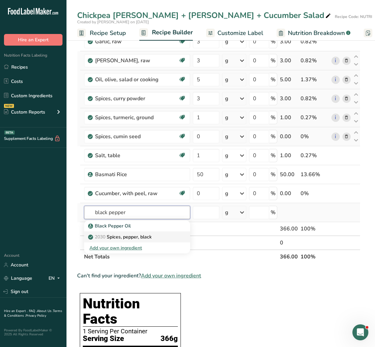
type input "black pepper"
click at [135, 237] on p "2030 Spices, pepper, black" at bounding box center [120, 236] width 62 height 7
type input "Spices, pepper, black"
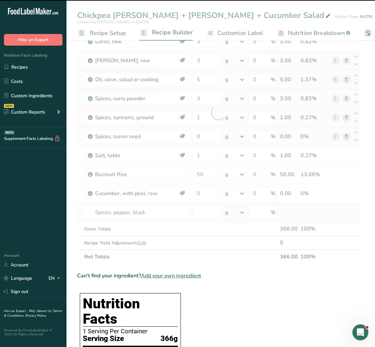
type input "0"
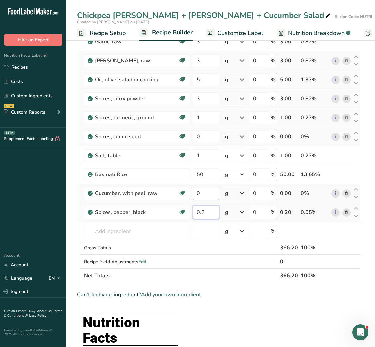
type input "0.2"
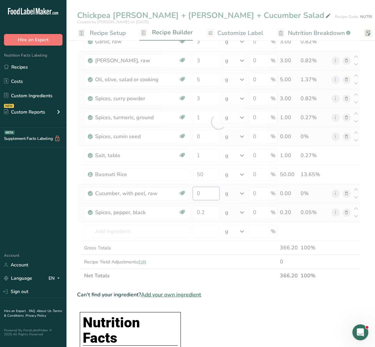
click at [197, 193] on div "Ingredient * Amount * Unit * Waste * .a-a{fill:#347362;}.b-a{fill:#fff;} Grams …" at bounding box center [218, 121] width 283 height 321
click at [197, 193] on input "0" at bounding box center [206, 193] width 26 height 13
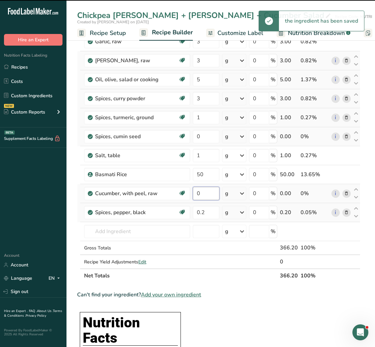
click at [197, 193] on input "0" at bounding box center [206, 193] width 26 height 13
type input "0"
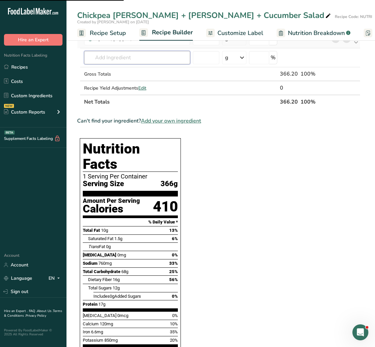
scroll to position [0, 0]
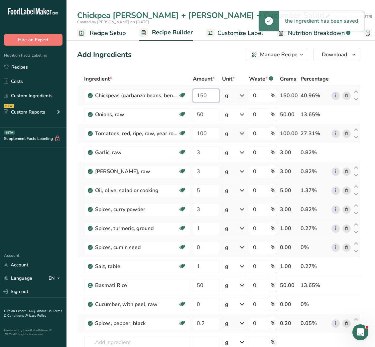
click at [200, 96] on input "150" at bounding box center [206, 95] width 26 height 13
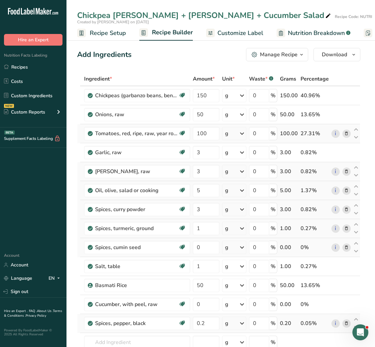
click at [232, 38] on link "Customize Label" at bounding box center [234, 33] width 57 height 15
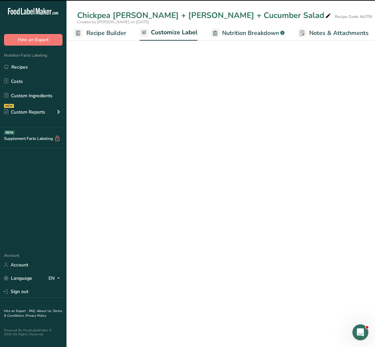
scroll to position [0, 129]
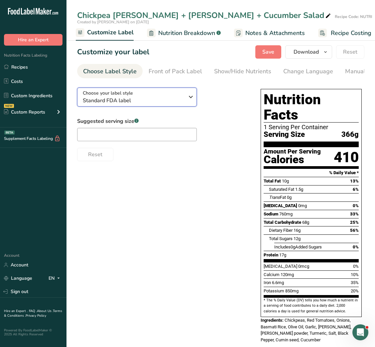
click at [137, 103] on span "Standard FDA label" at bounding box center [133, 100] width 101 height 8
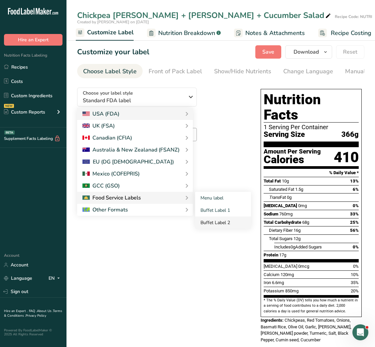
click at [210, 220] on link "Buffet Label 2" at bounding box center [223, 222] width 56 height 12
checkbox input "false"
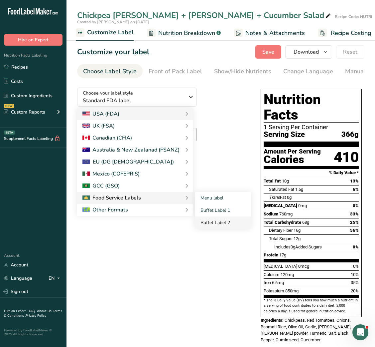
checkbox input "false"
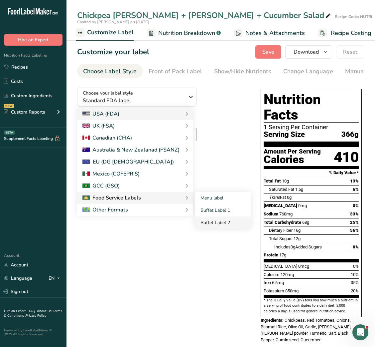
checkbox input "false"
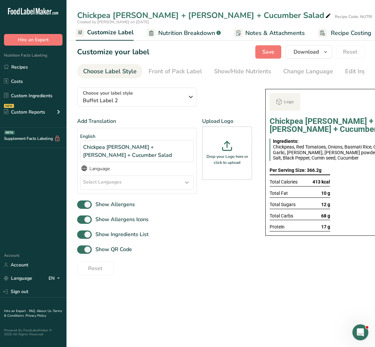
click at [98, 249] on div "Show QR Code" at bounding box center [164, 249] width 175 height 11
click at [95, 245] on span "Show QR Code" at bounding box center [112, 249] width 40 height 8
click at [81, 247] on input "Show QR Code" at bounding box center [79, 249] width 4 height 4
checkbox input "false"
click at [239, 76] on link "Show/Hide Nutrients" at bounding box center [242, 71] width 57 height 15
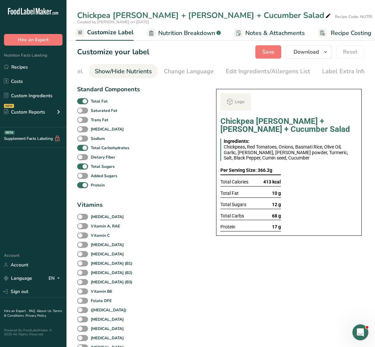
scroll to position [0, 121]
click at [96, 102] on b "Total Fat" at bounding box center [99, 101] width 17 height 6
click at [81, 102] on input "Total Fat" at bounding box center [79, 101] width 4 height 4
checkbox input "false"
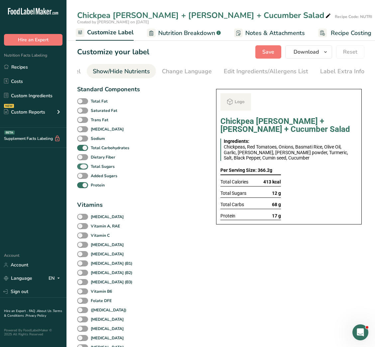
click at [89, 169] on span "Total Sugars" at bounding box center [101, 166] width 27 height 6
click at [81, 168] on input "Total Sugars" at bounding box center [79, 166] width 4 height 4
checkbox input "false"
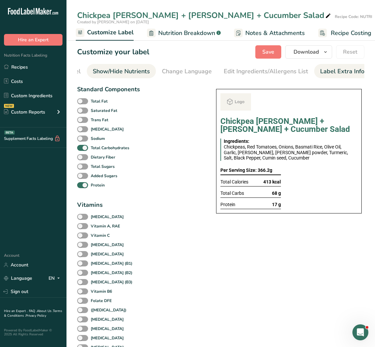
click at [354, 71] on div "Label Extra Info" at bounding box center [342, 71] width 44 height 9
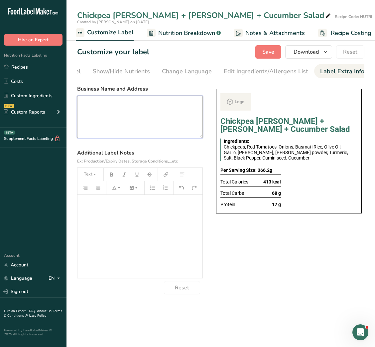
click at [159, 123] on textarea at bounding box center [140, 116] width 126 height 43
paste textarea "BREAKFAST Use by - [DATE] Storage - Keep Refrigerated below 5 degree Heating - …"
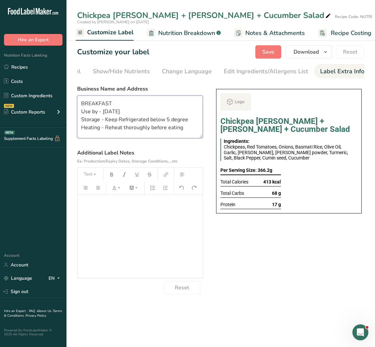
click at [93, 103] on textarea "BREAKFAST Use by - [DATE] Storage - Keep Refrigerated below 5 degree Heating - …" at bounding box center [140, 116] width 126 height 43
type textarea "LUNCH Use by - [DATE] Storage - Keep Refrigerated below 5 degree Heating - Rehe…"
click at [271, 54] on span "Save" at bounding box center [268, 52] width 12 height 8
